Goal: Find specific page/section: Locate a particular part of the current website

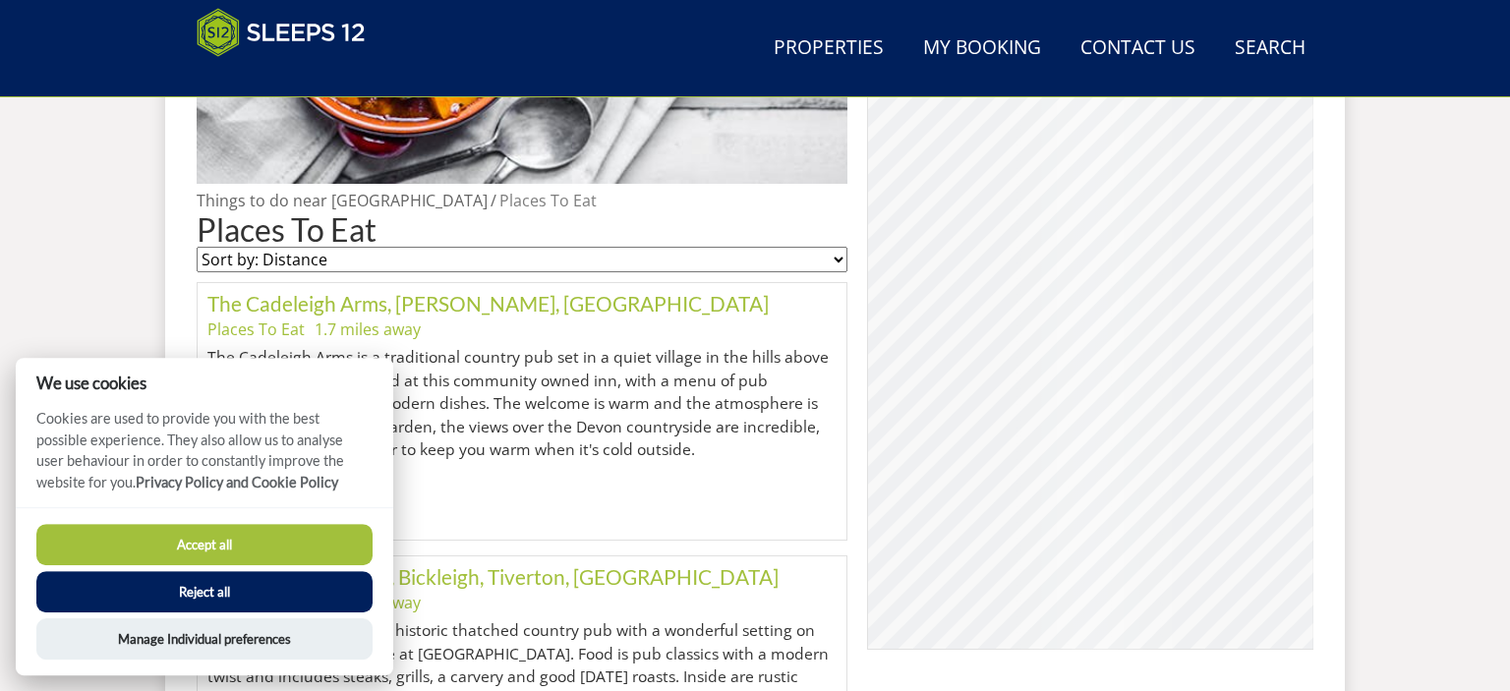
scroll to position [1061, 0]
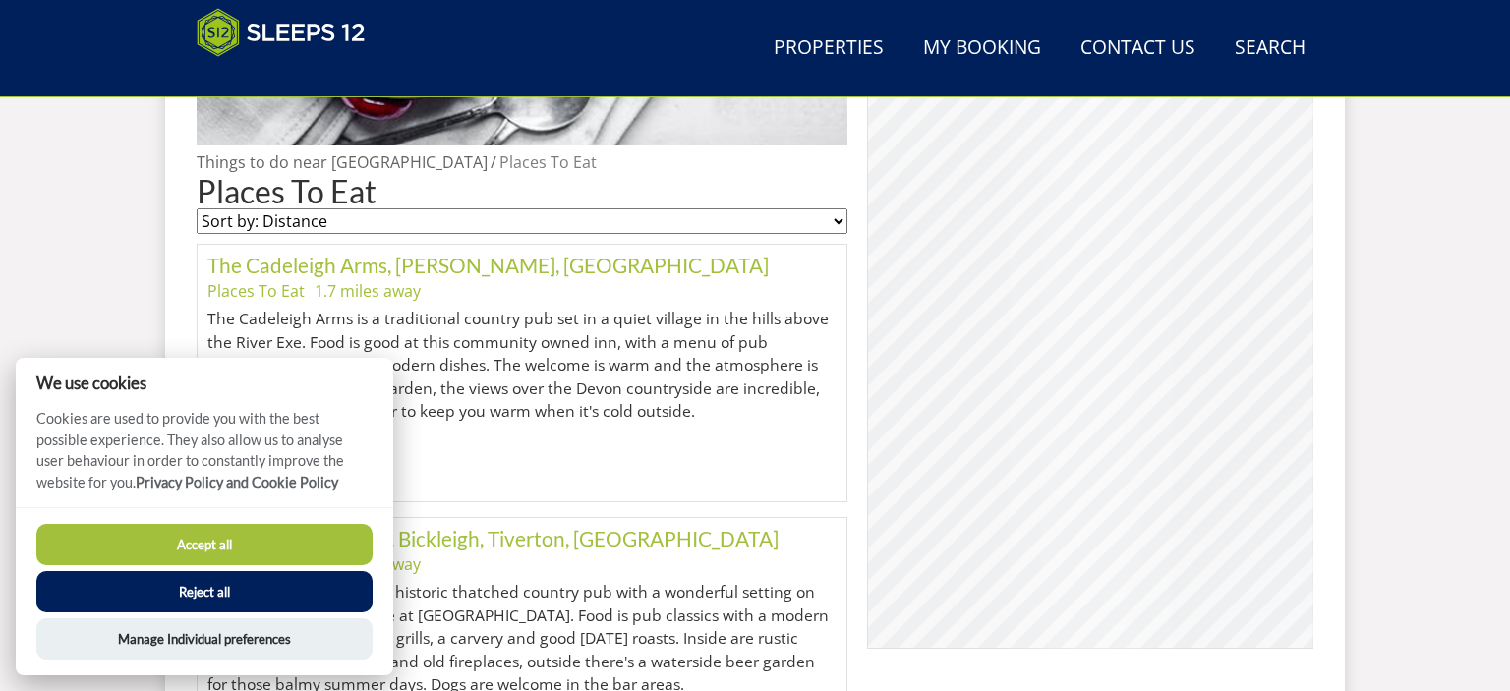
click at [256, 545] on button "Accept all" at bounding box center [204, 544] width 336 height 41
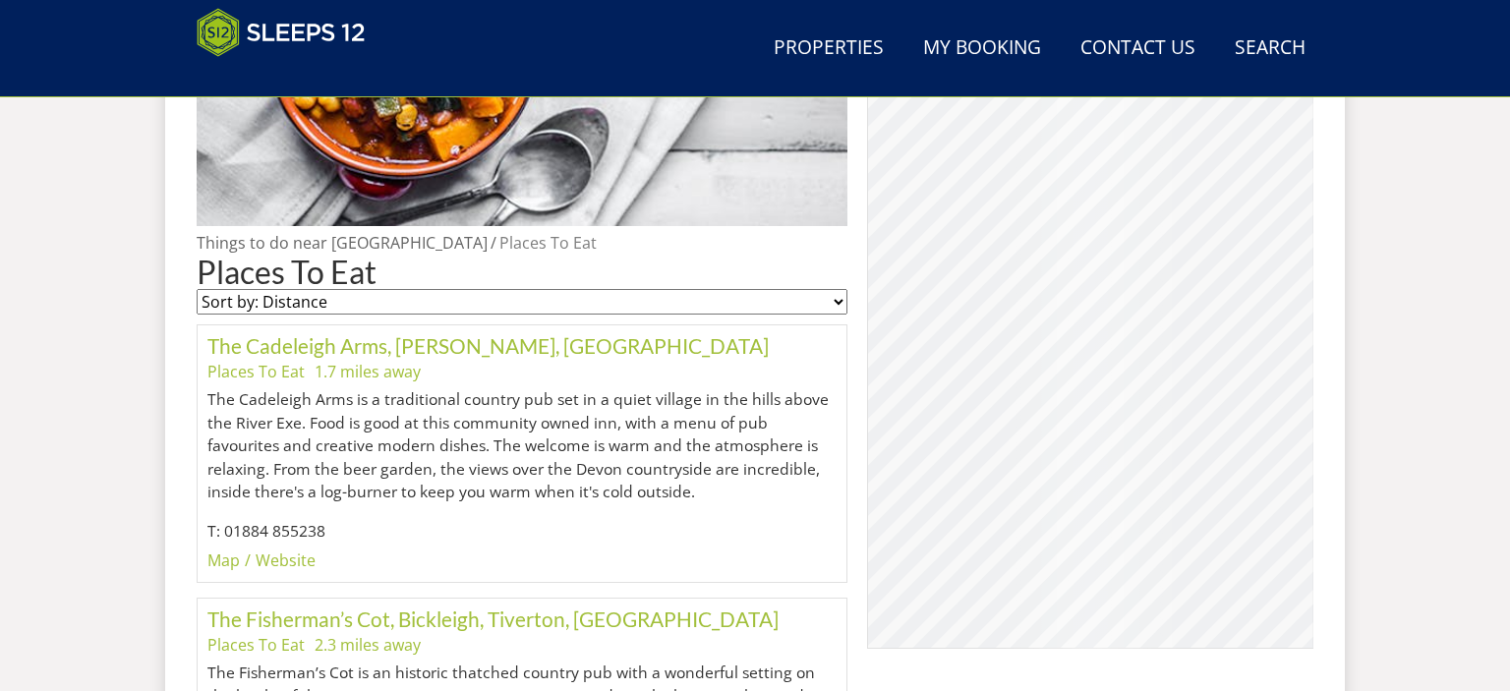
scroll to position [980, 0]
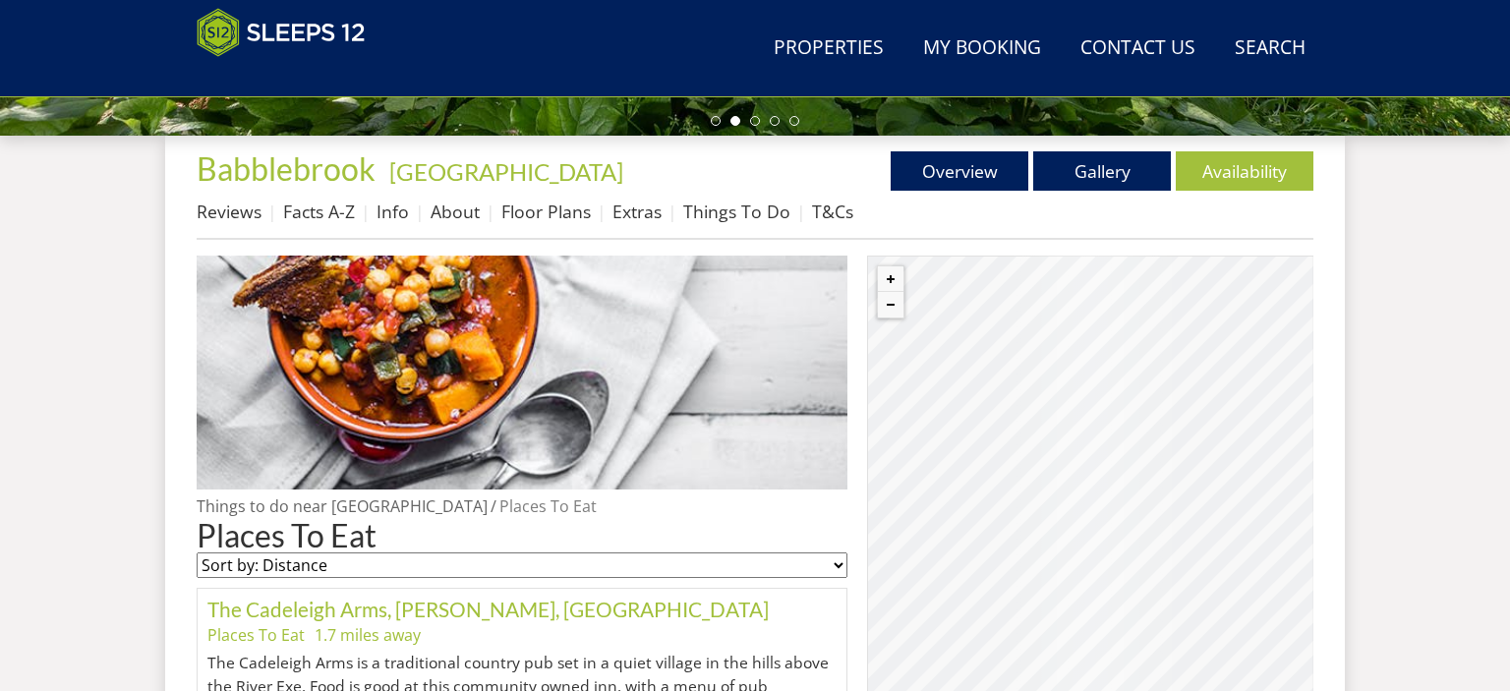
scroll to position [749, 0]
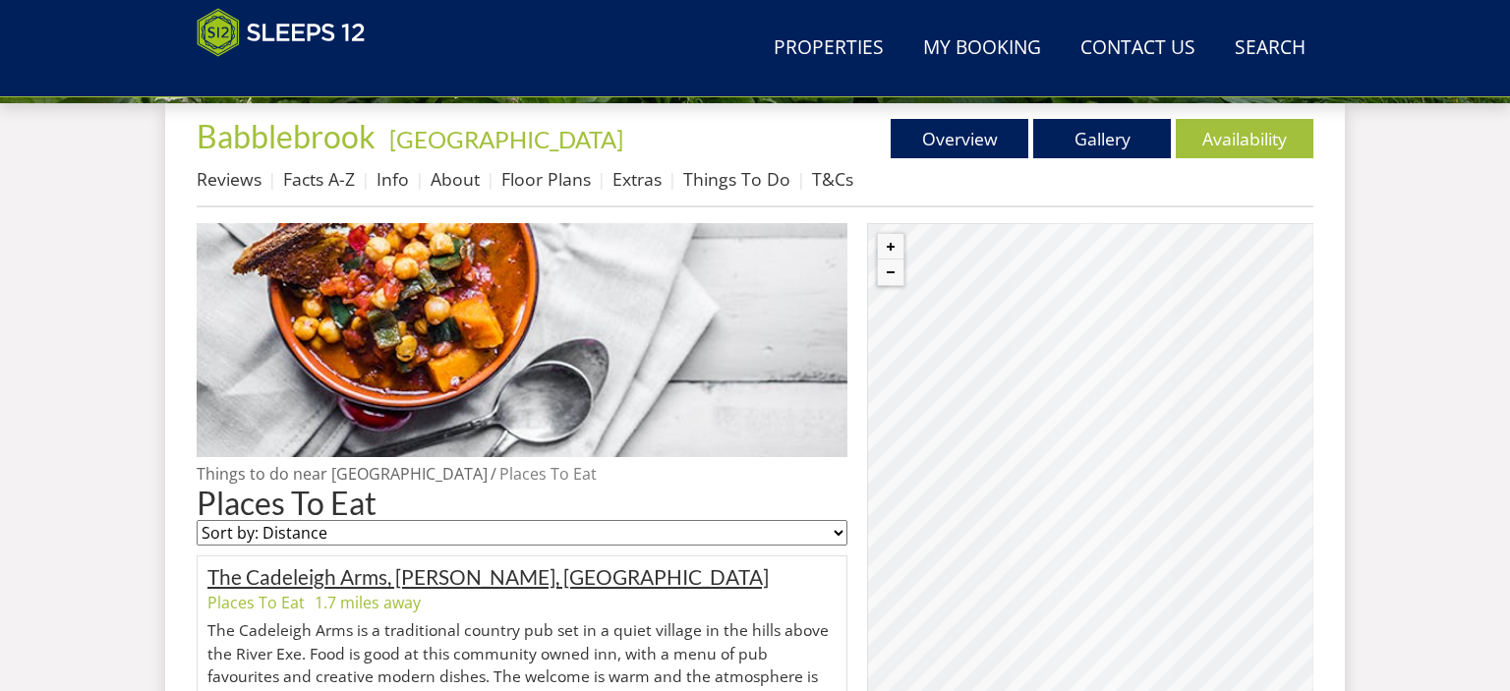
click at [443, 580] on link "The Cadeleigh Arms, [PERSON_NAME], [GEOGRAPHIC_DATA]" at bounding box center [487, 576] width 561 height 25
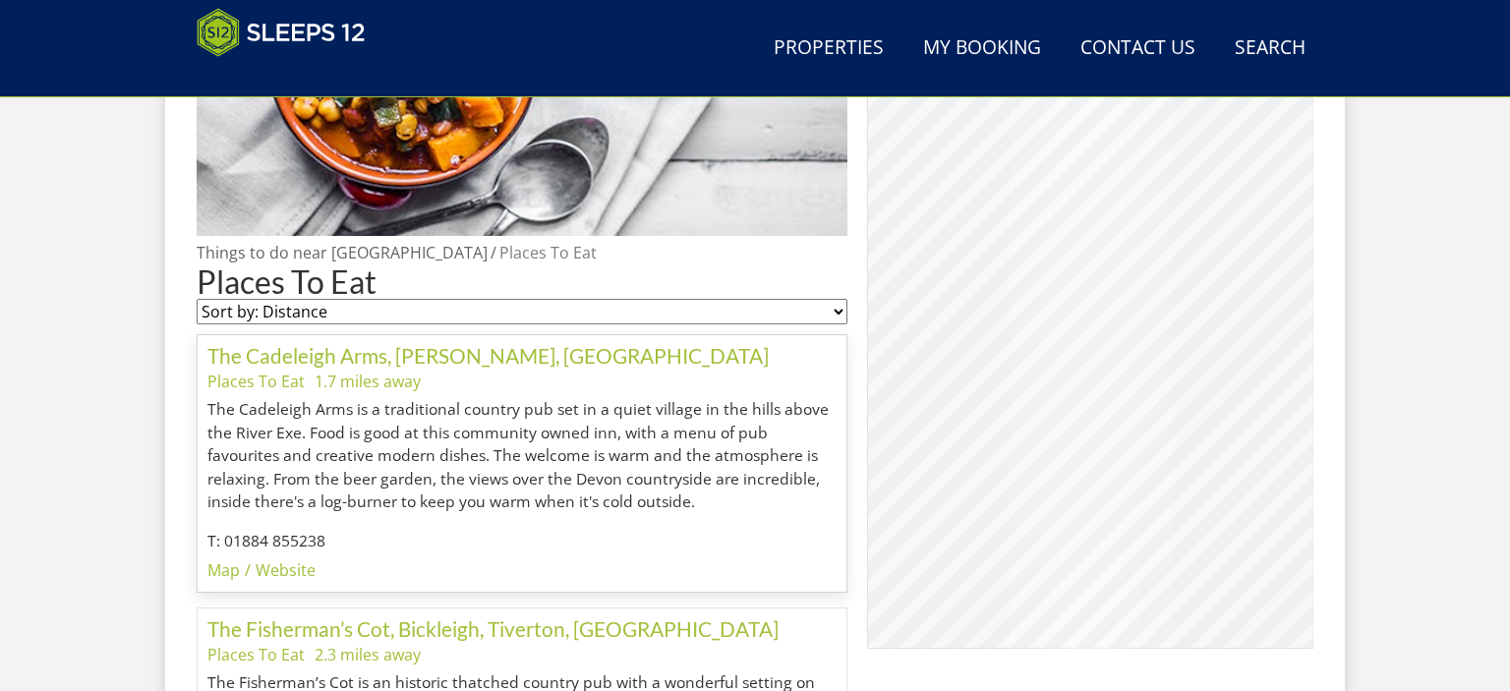
scroll to position [971, 0]
